Goal: Task Accomplishment & Management: Complete application form

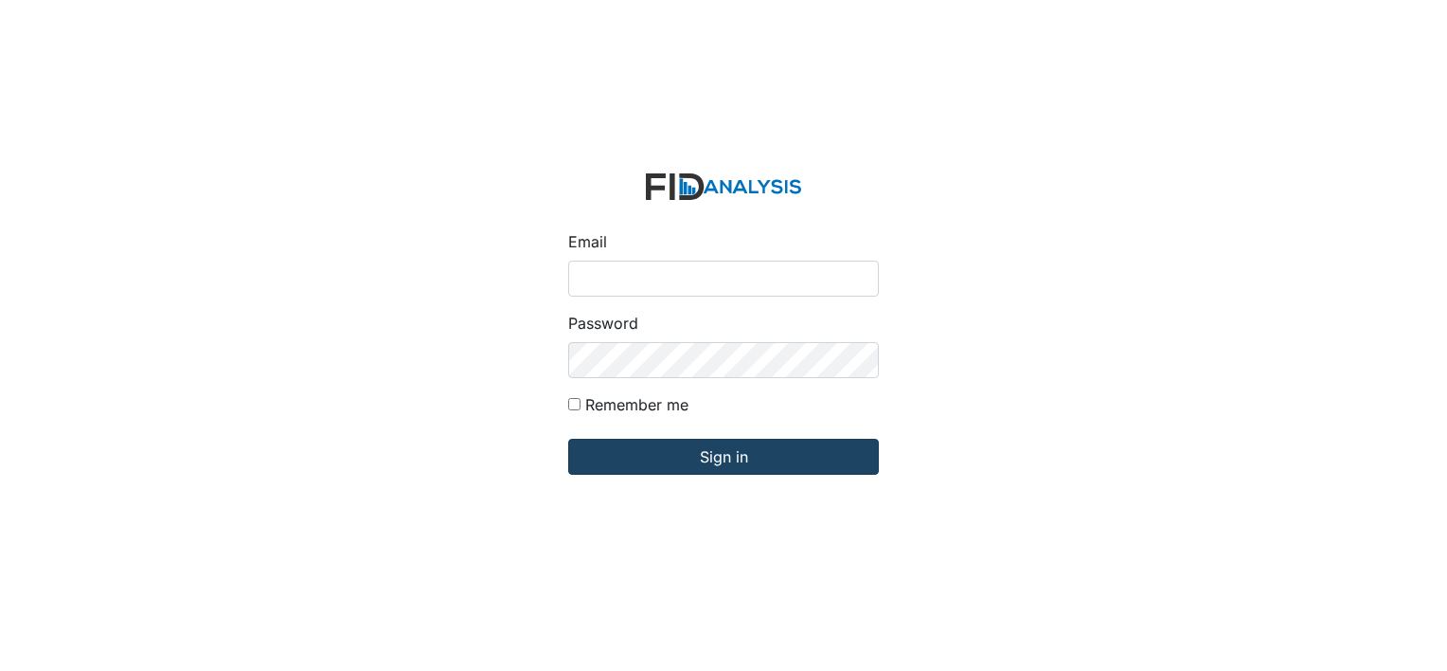
type input "[EMAIL_ADDRESS][DOMAIN_NAME]"
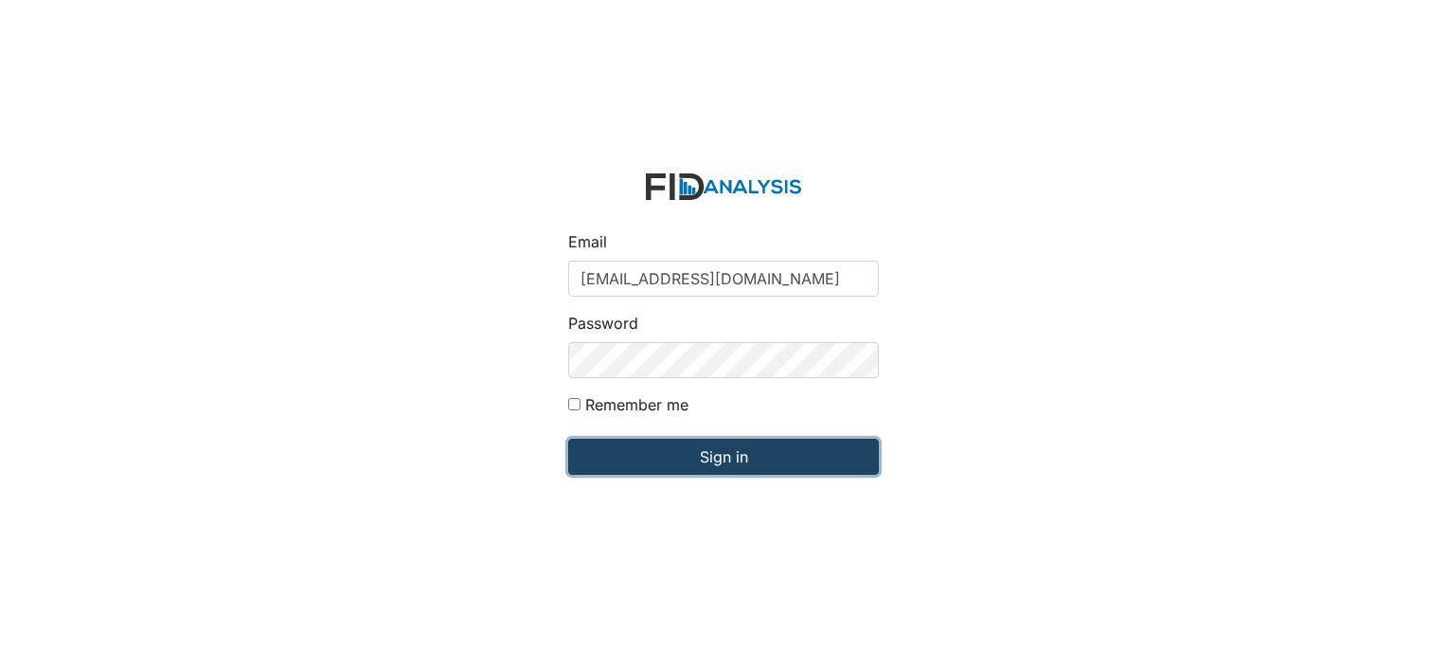
click at [758, 460] on input "Sign in" at bounding box center [723, 457] width 311 height 36
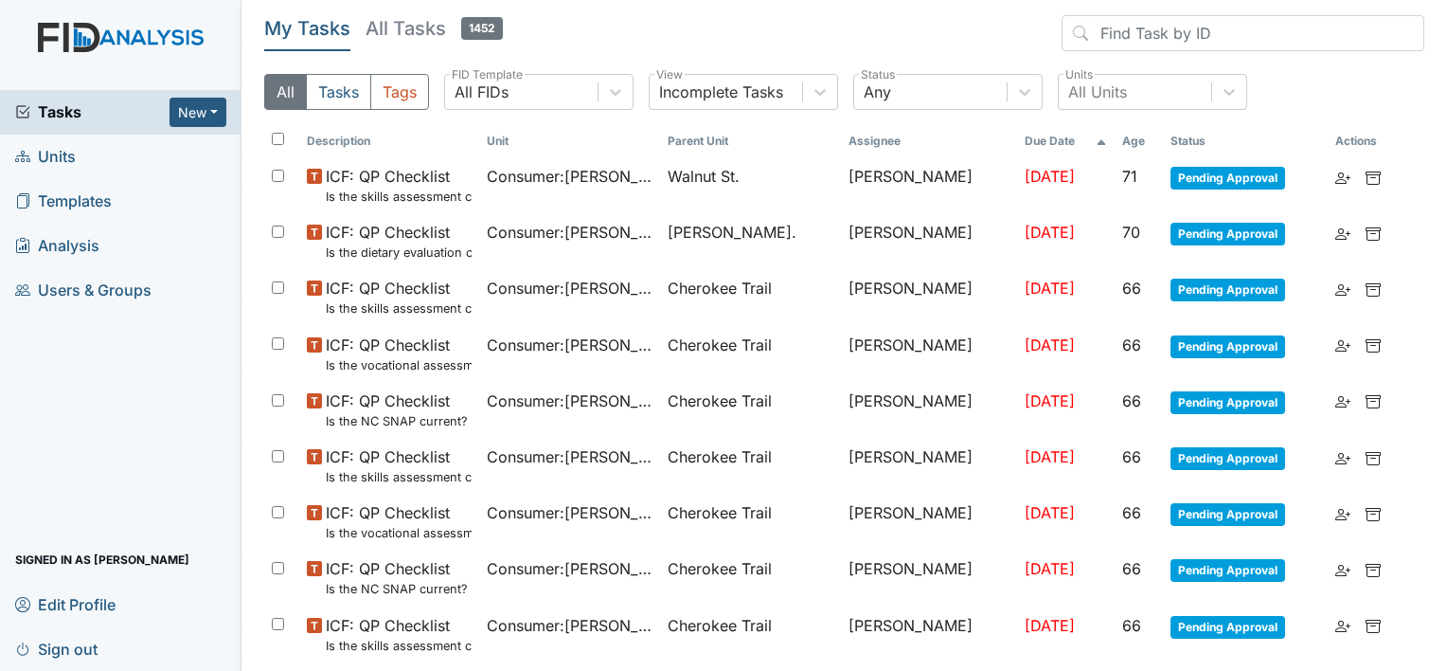
click at [80, 152] on link "Units" at bounding box center [121, 156] width 242 height 45
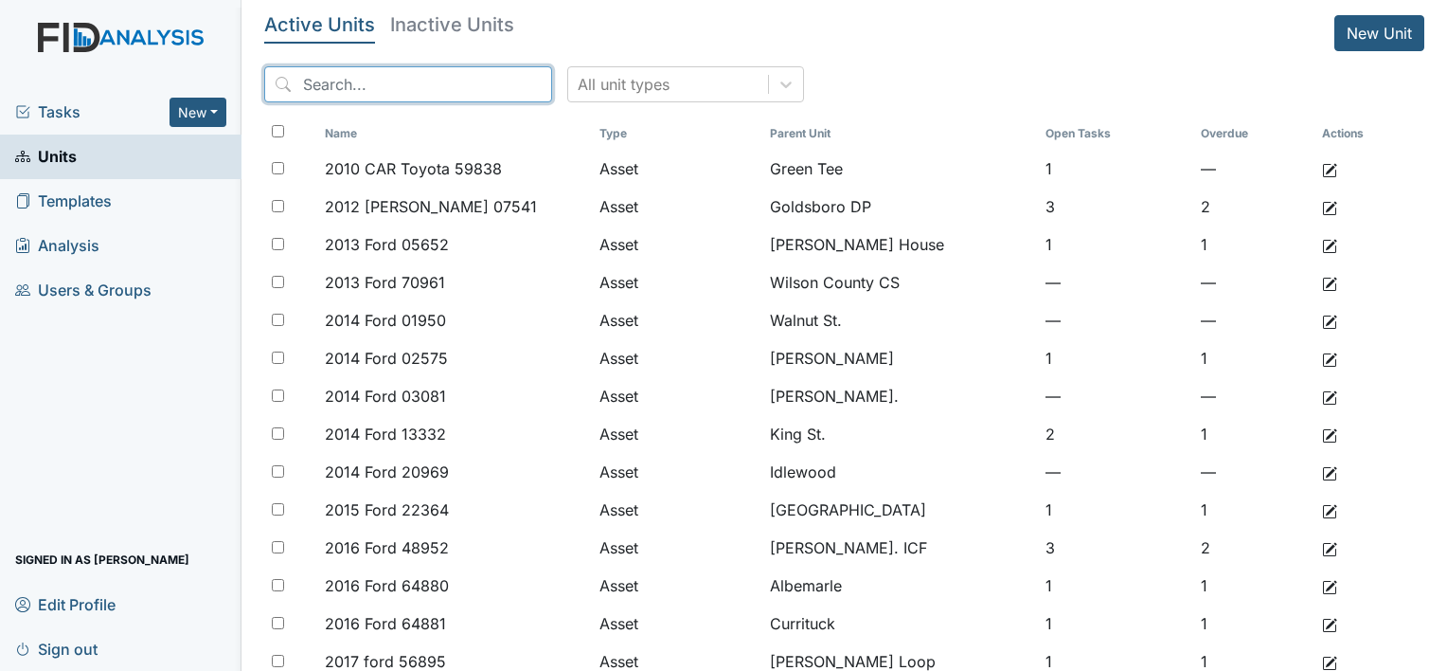
click at [451, 78] on input "search" at bounding box center [408, 84] width 288 height 36
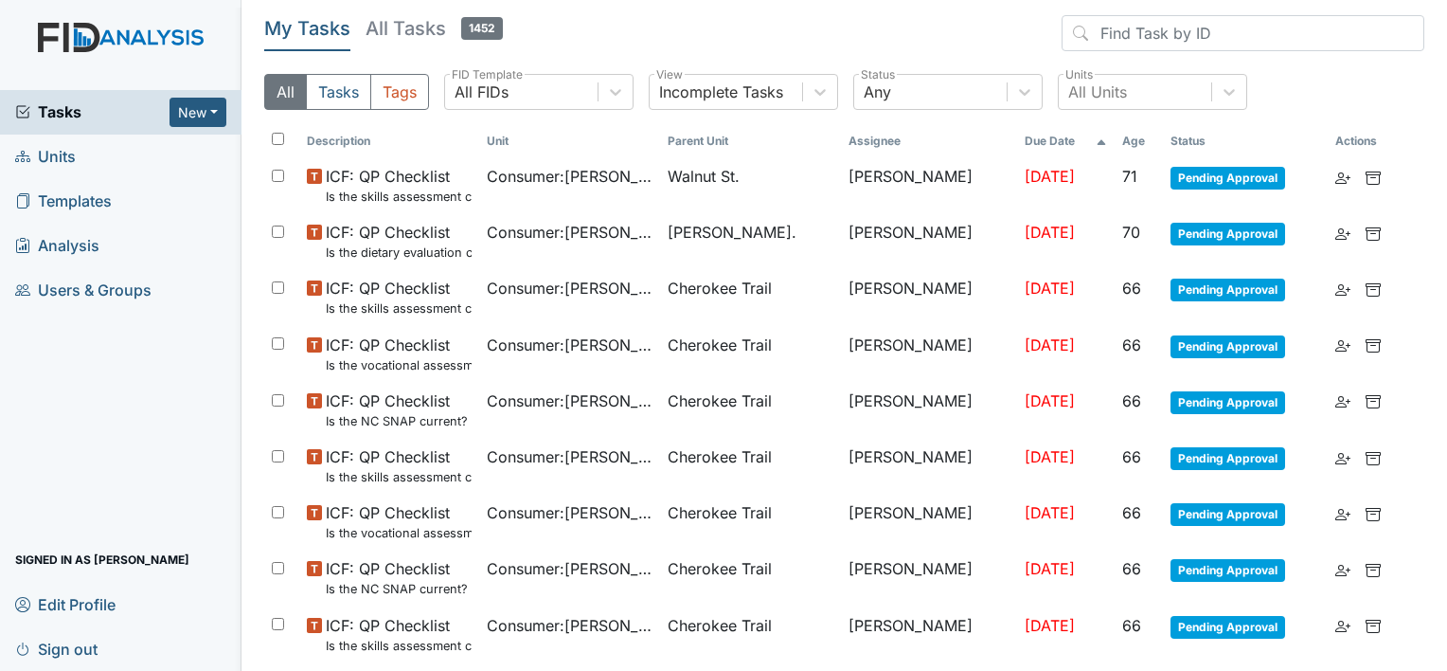
click at [118, 144] on link "Units" at bounding box center [121, 156] width 242 height 45
click at [106, 163] on link "Units" at bounding box center [121, 156] width 242 height 45
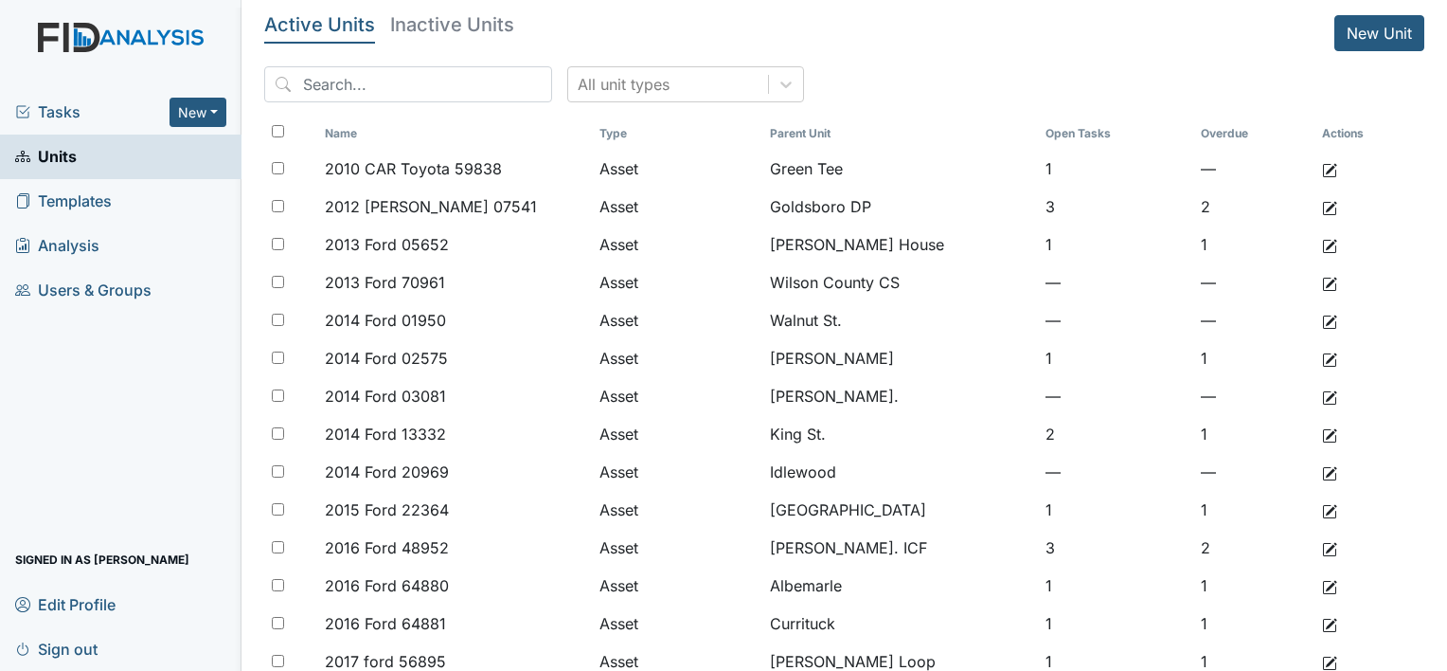
click at [319, 80] on input "search" at bounding box center [408, 84] width 288 height 36
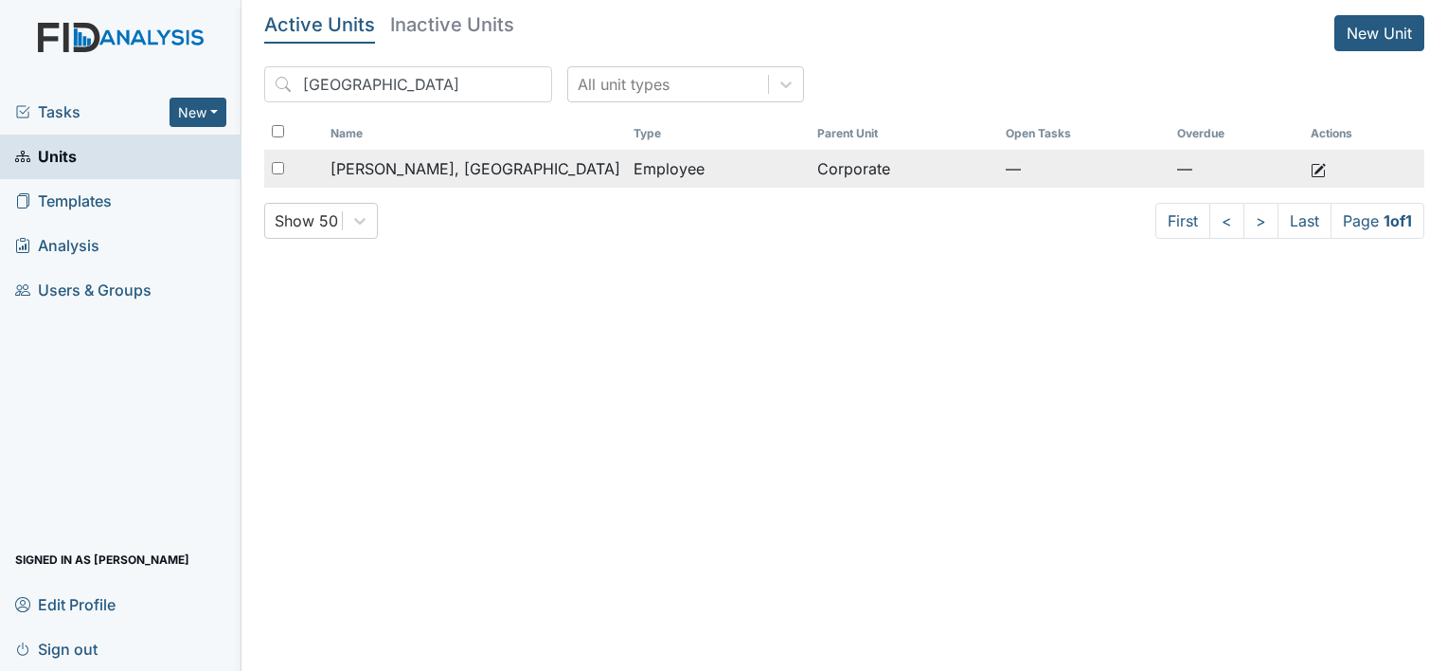
type input "arabia"
click at [470, 167] on div "Johnson, Arabia" at bounding box center [475, 168] width 288 height 23
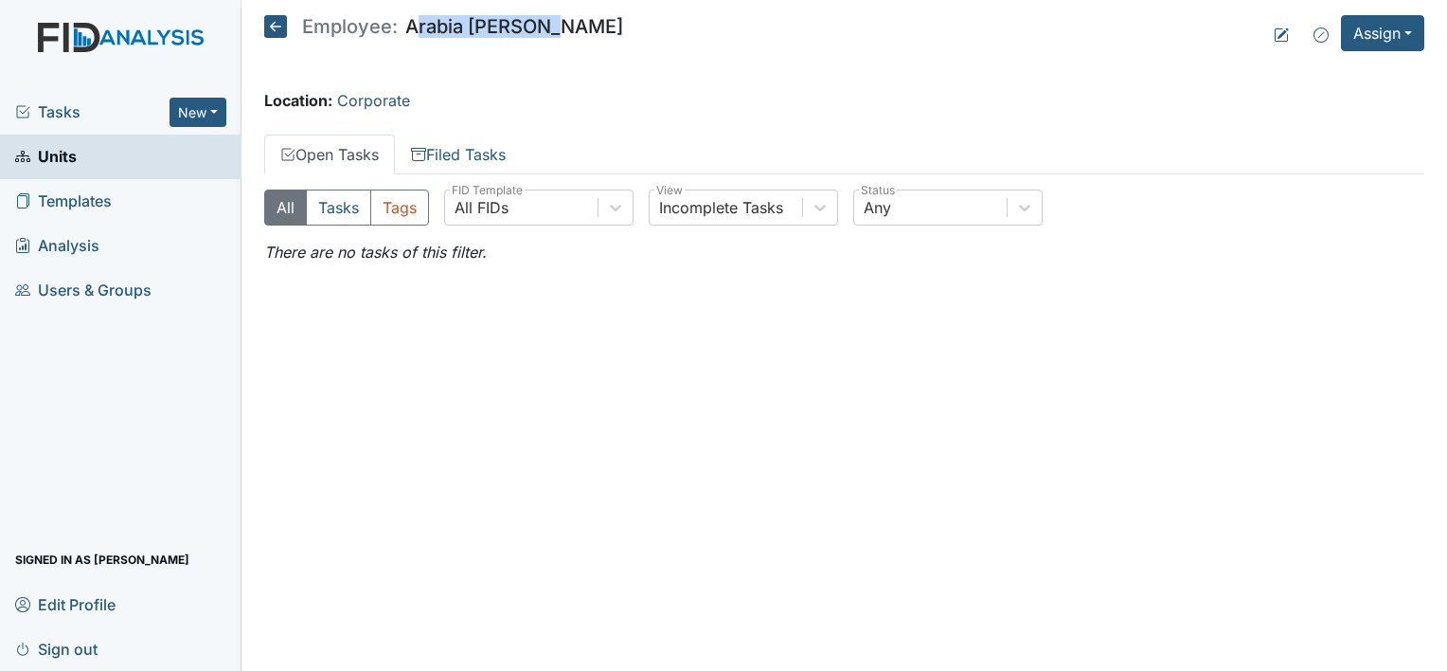
drag, startPoint x: 547, startPoint y: 30, endPoint x: 405, endPoint y: 36, distance: 141.2
click at [405, 36] on header "Employee: [PERSON_NAME] Assign Assign Form Assign Inspection Assign Document As…" at bounding box center [844, 33] width 1160 height 36
copy h5 "Arabia [PERSON_NAME]"
click at [118, 287] on span "Users & Groups" at bounding box center [83, 290] width 136 height 29
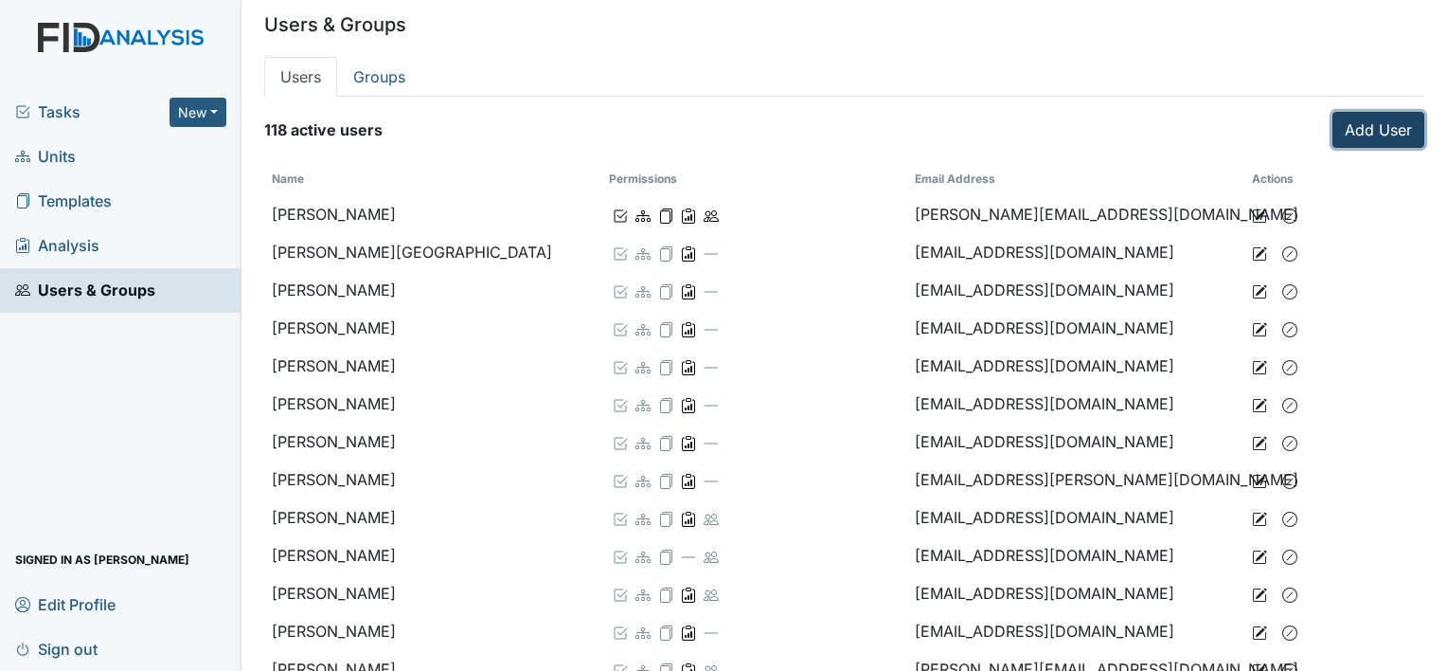
click at [1358, 122] on link "Add User" at bounding box center [1379, 130] width 92 height 36
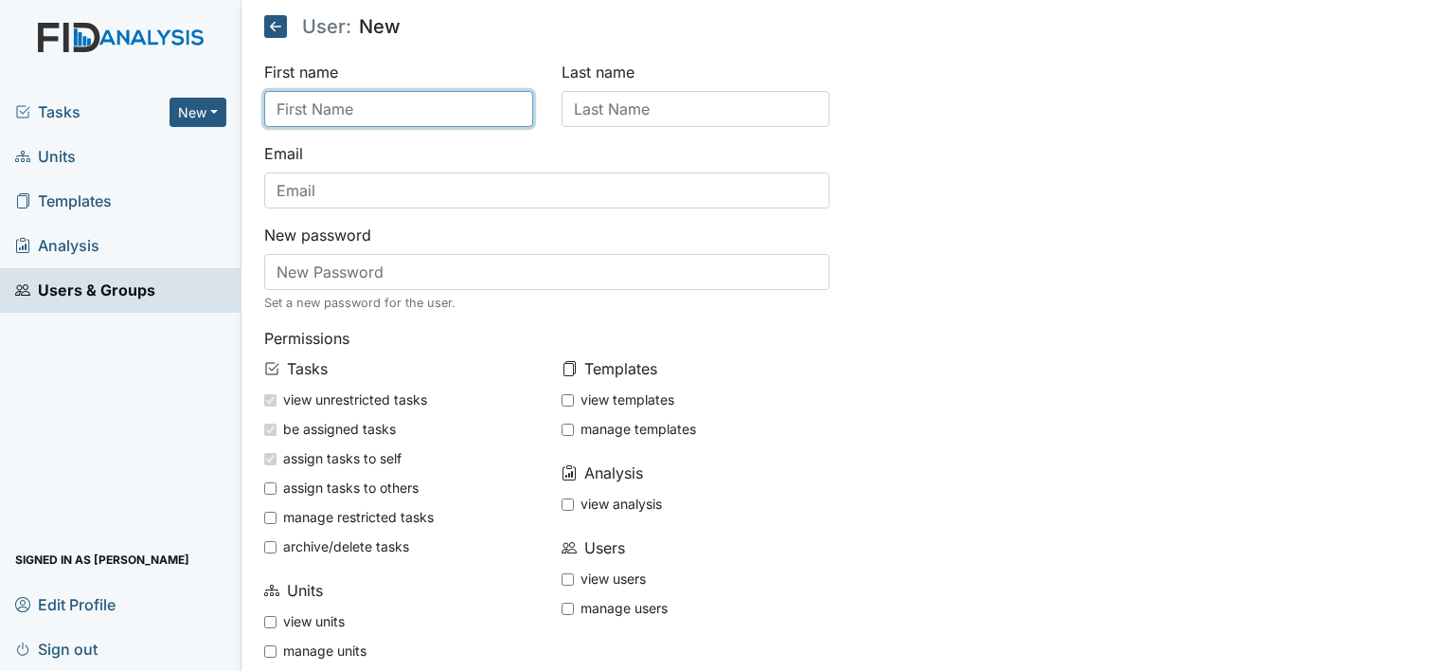
click at [366, 117] on input "text" at bounding box center [398, 109] width 269 height 36
paste input "Arabia [PERSON_NAME]"
type input "Arabia [PERSON_NAME]"
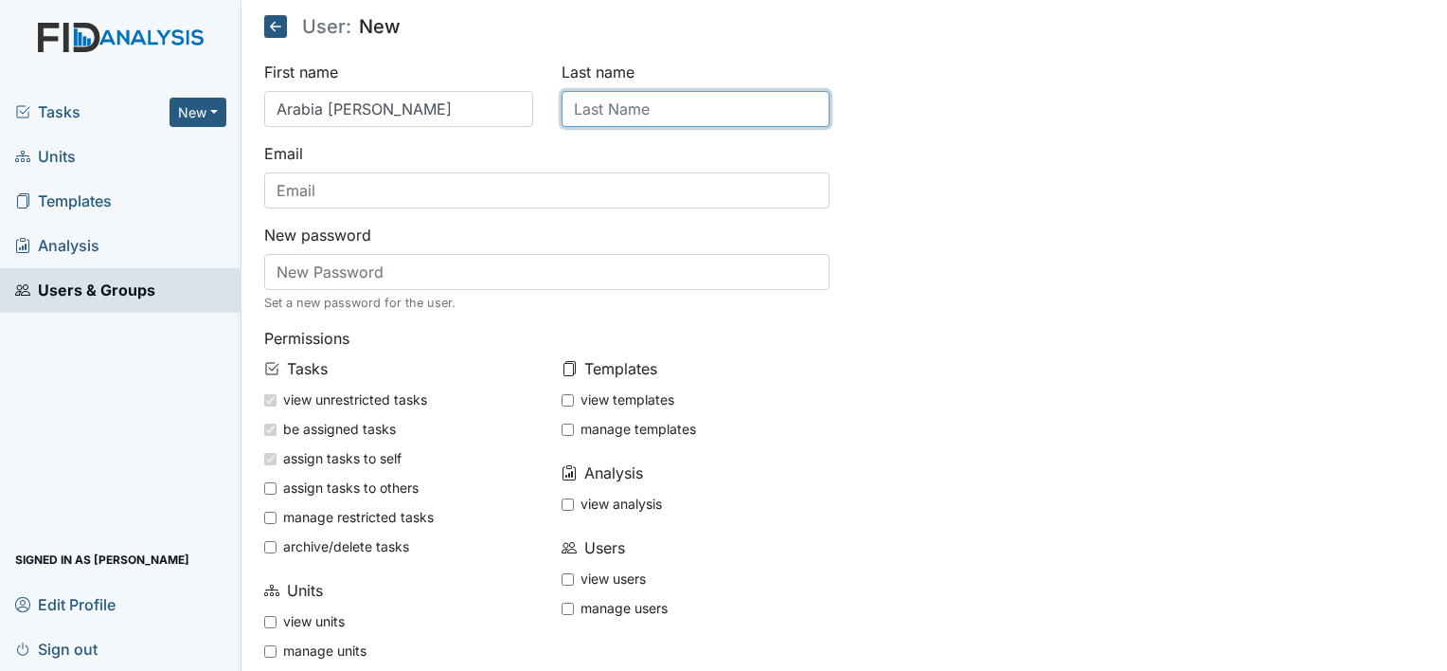
drag, startPoint x: 690, startPoint y: 113, endPoint x: 679, endPoint y: 107, distance: 11.9
click at [690, 113] on input "text" at bounding box center [696, 109] width 269 height 36
type input "[PERSON_NAME]"
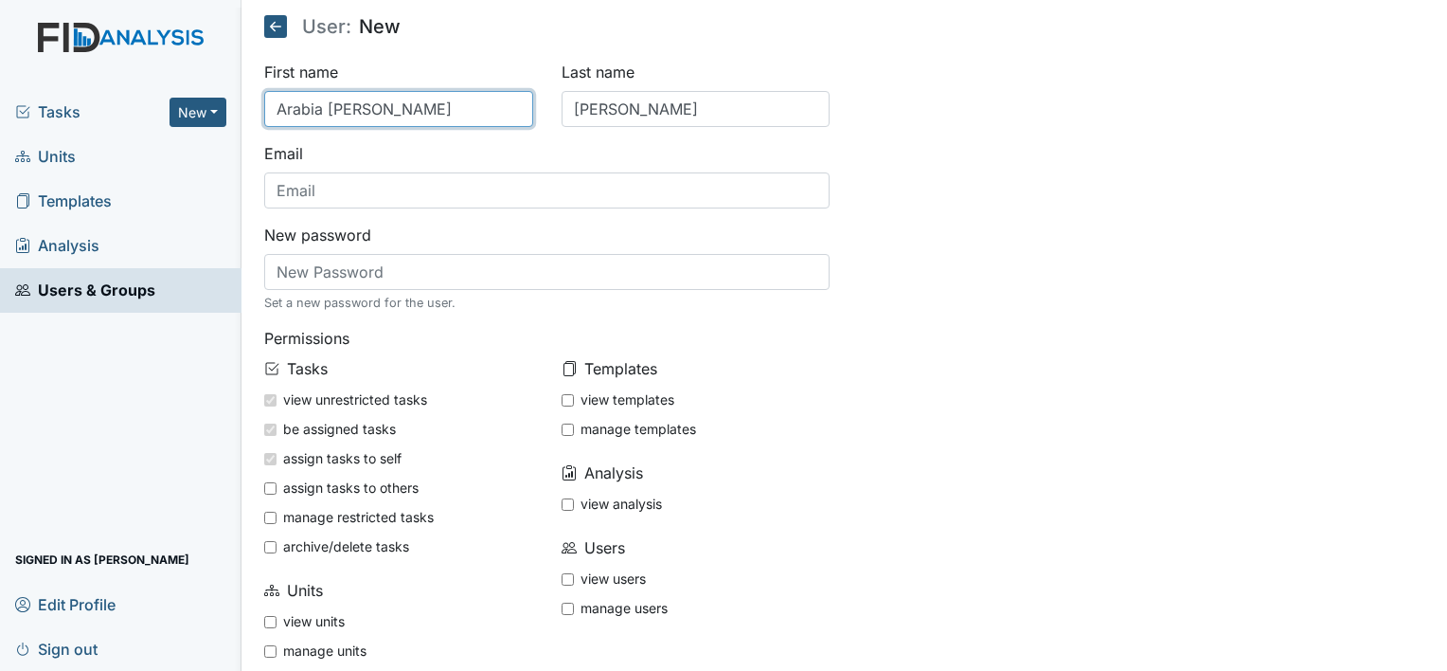
click at [458, 103] on input "Arabia Johnson" at bounding box center [398, 109] width 269 height 36
type input "Arabia"
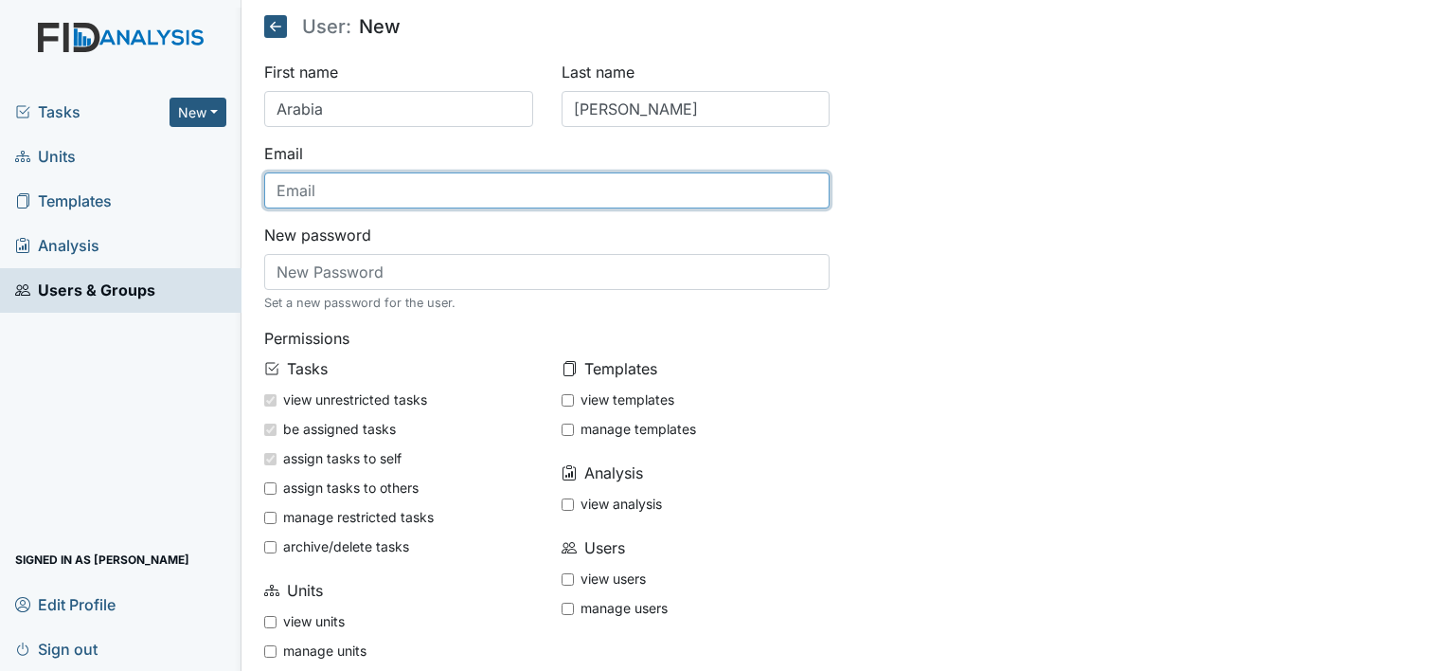
drag, startPoint x: 443, startPoint y: 183, endPoint x: 370, endPoint y: 201, distance: 75.1
click at [370, 200] on input "text" at bounding box center [547, 190] width 566 height 36
type input "[EMAIL_ADDRESS][DOMAIN_NAME]"
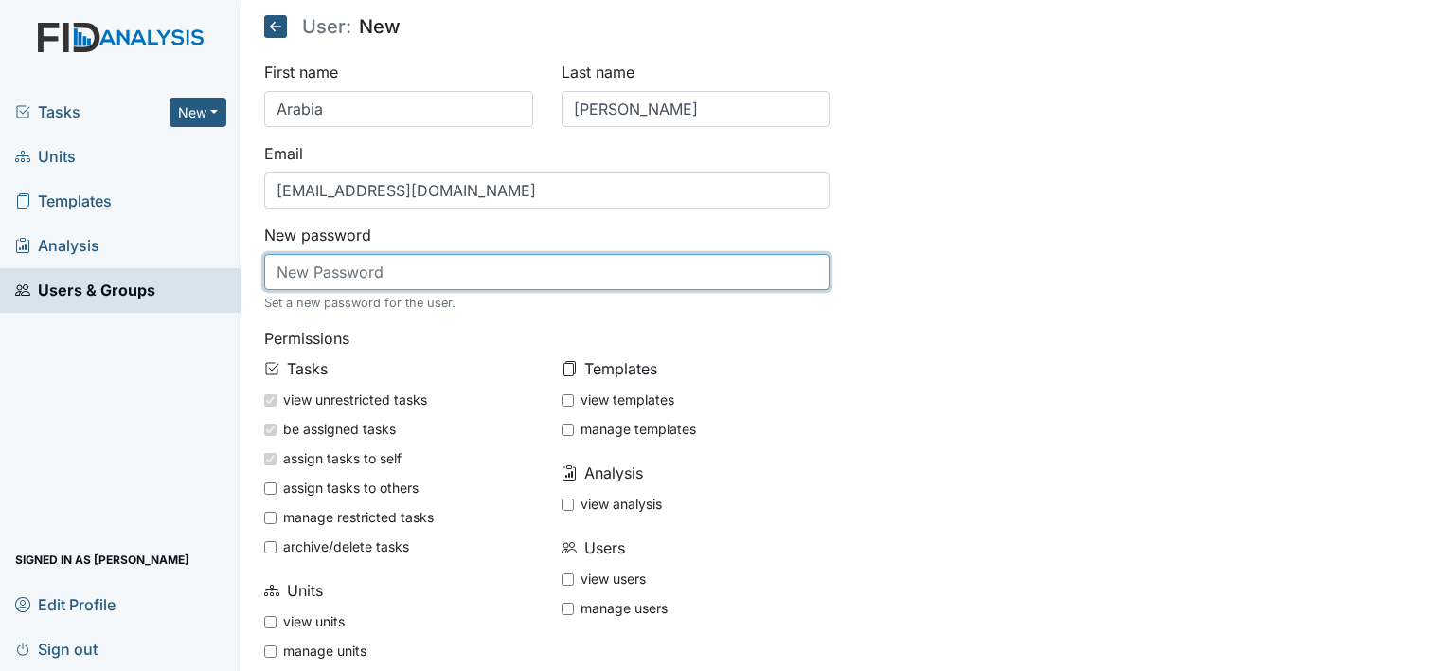
click at [334, 273] on input "text" at bounding box center [547, 272] width 566 height 36
type input "password"
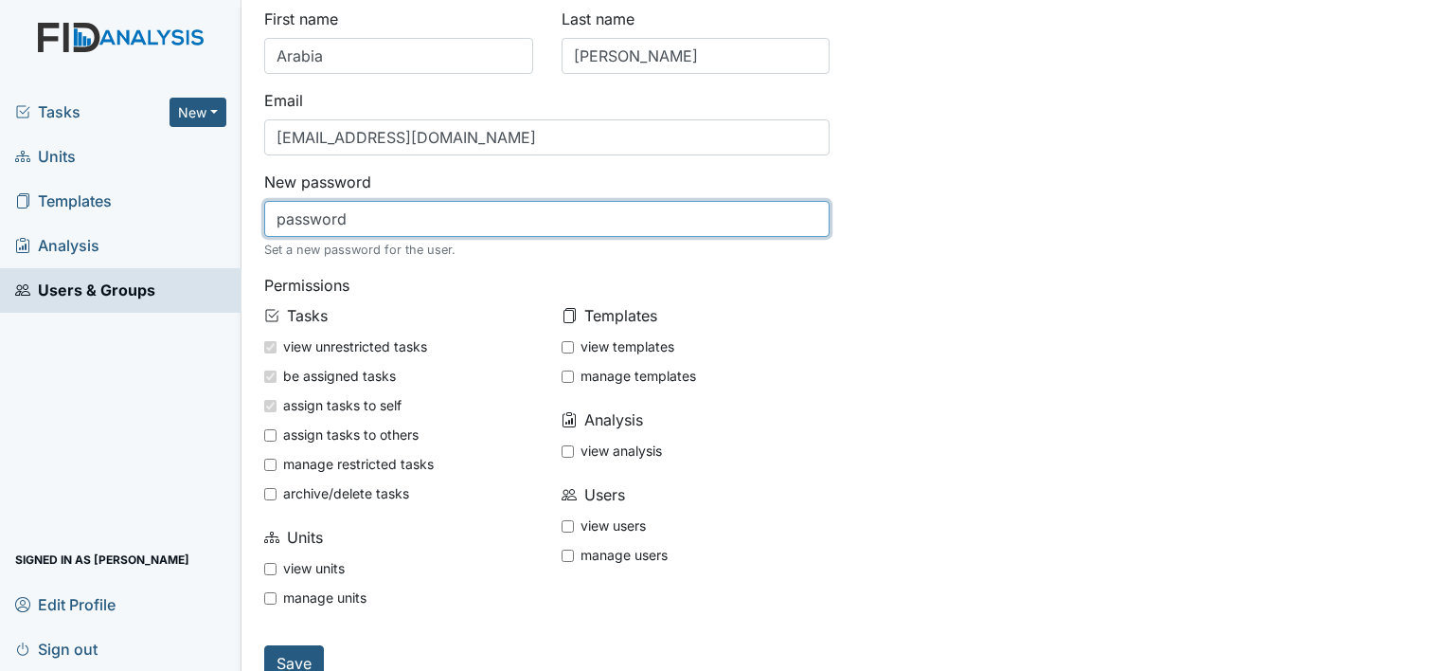
scroll to position [81, 0]
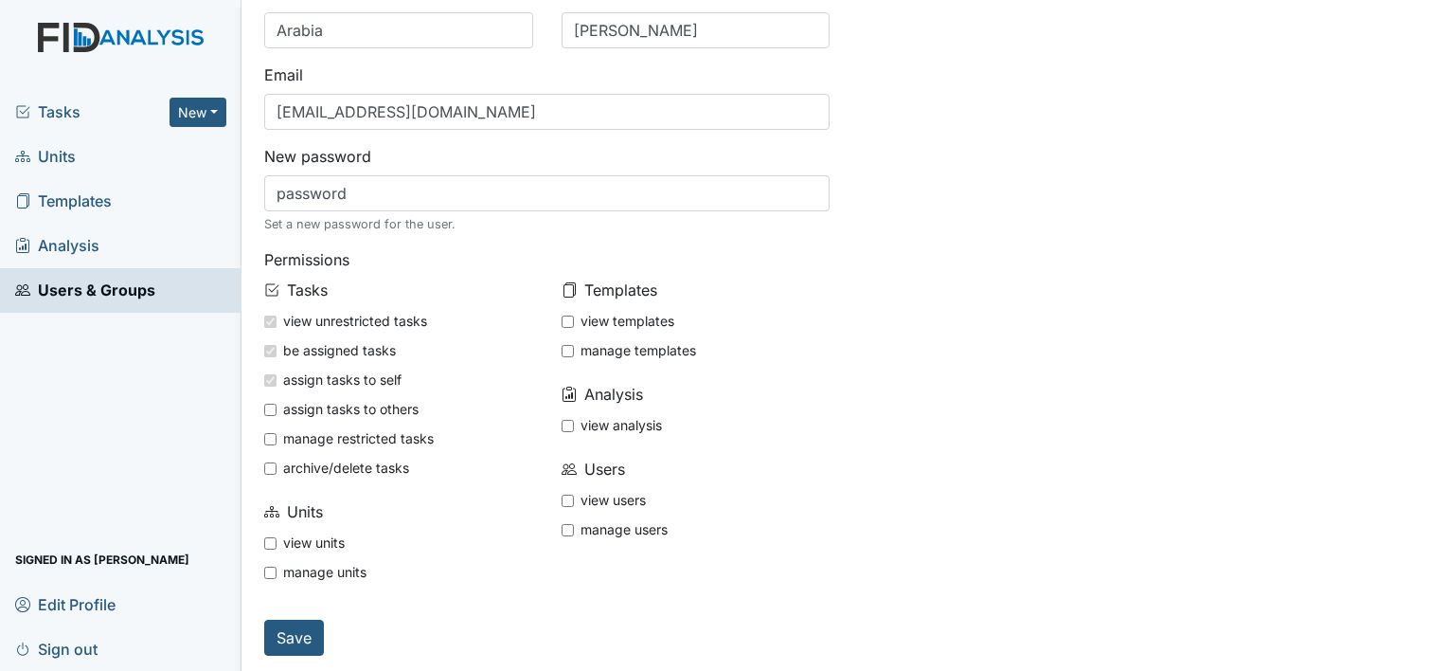
click at [562, 315] on input "view templates" at bounding box center [568, 321] width 12 height 12
checkbox input "true"
click at [562, 425] on input "view analysis" at bounding box center [568, 426] width 12 height 12
checkbox input "true"
click at [564, 499] on input "view users" at bounding box center [568, 500] width 12 height 12
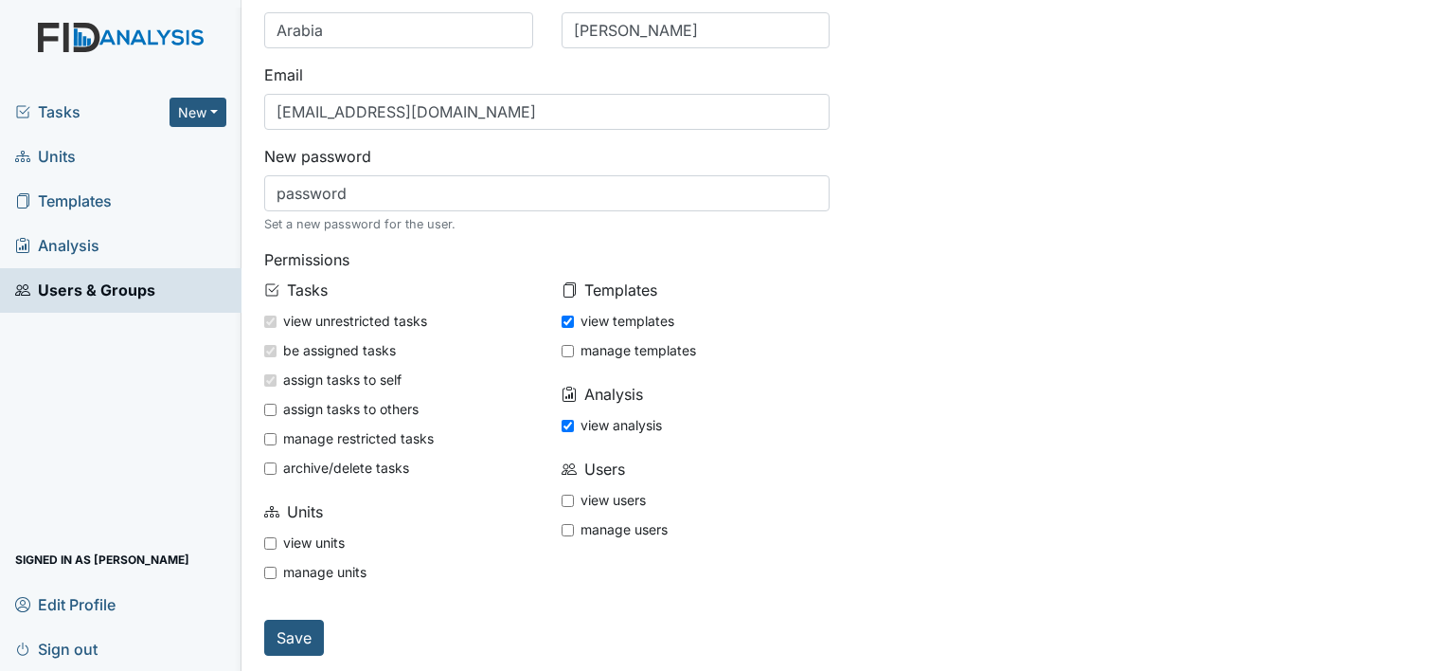
checkbox input "true"
click at [264, 538] on input "view units" at bounding box center [270, 543] width 12 height 12
checkbox input "true"
click at [296, 644] on input "Save" at bounding box center [294, 637] width 60 height 36
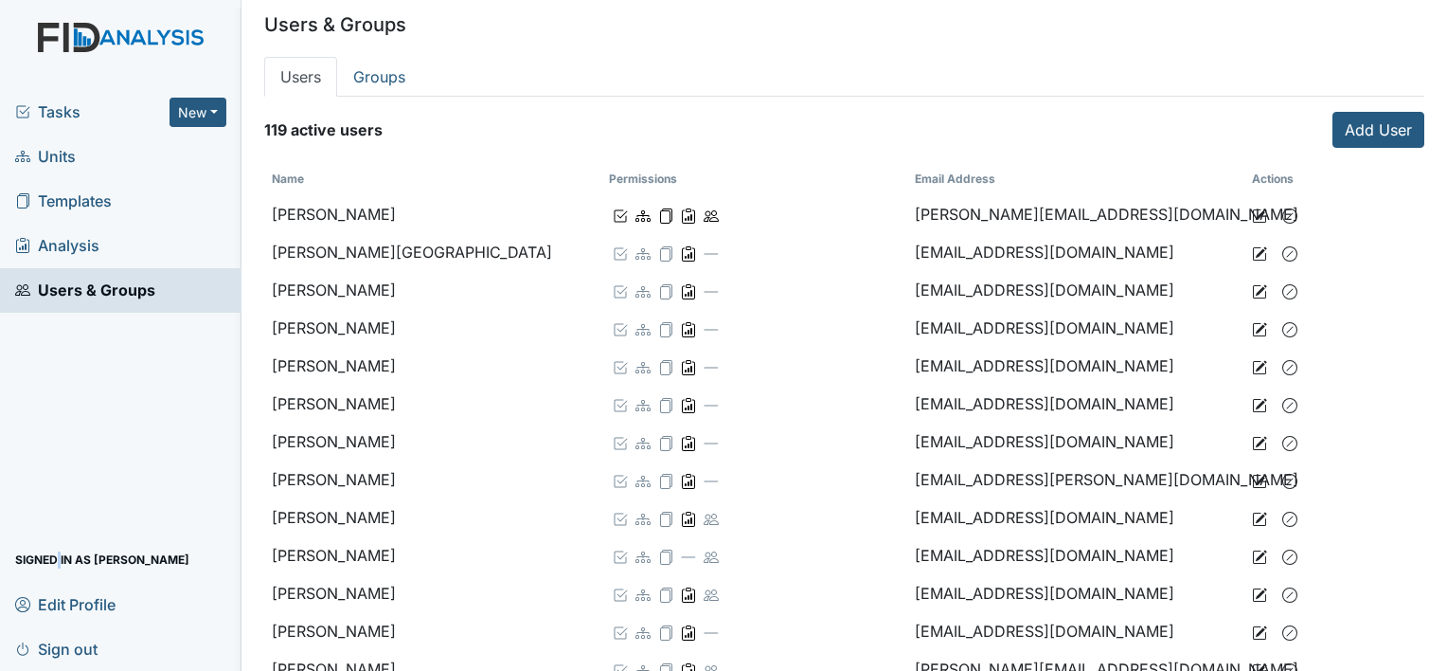
click at [57, 419] on div "Tasks New Form Inspection Document Bundle Units Templates Analysis Users & Grou…" at bounding box center [121, 380] width 242 height 581
click at [57, 160] on span "Units" at bounding box center [45, 156] width 61 height 29
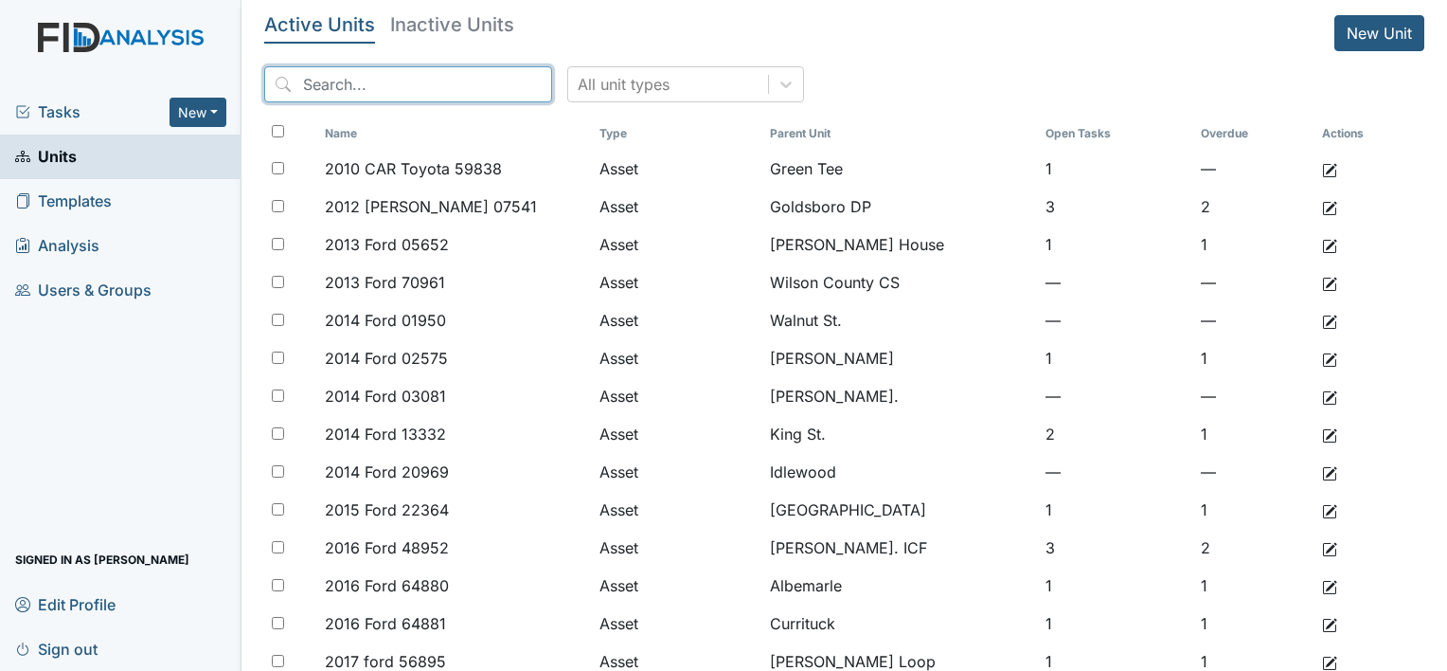
click at [402, 95] on input "search" at bounding box center [408, 84] width 288 height 36
